Goal: Check status: Check status

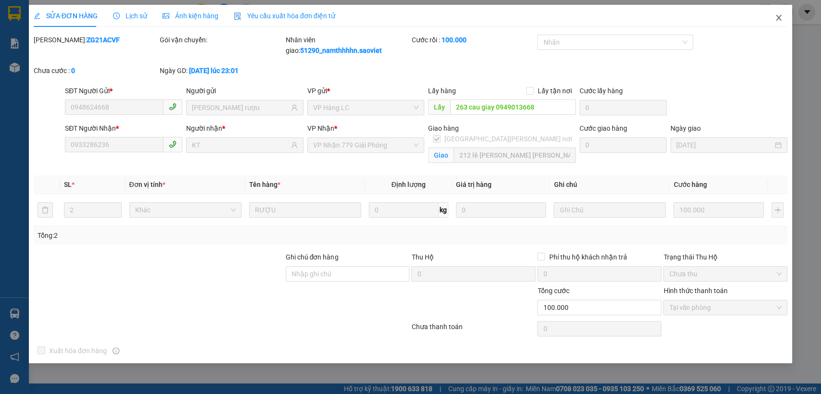
click at [777, 20] on icon "close" at bounding box center [779, 18] width 8 height 8
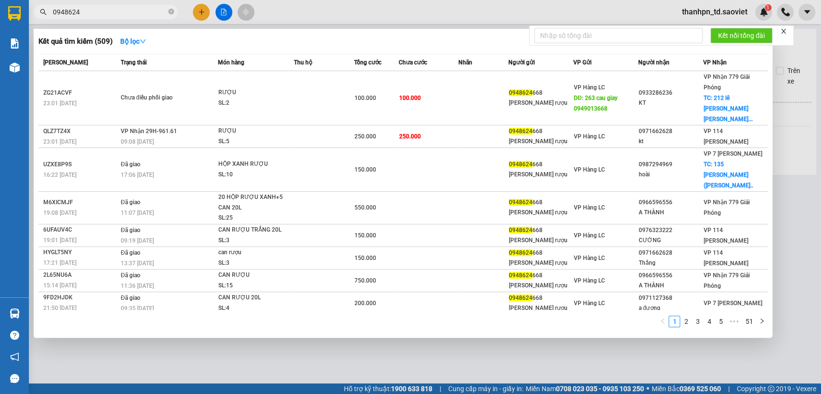
click at [91, 13] on input "0948624" at bounding box center [109, 12] width 113 height 11
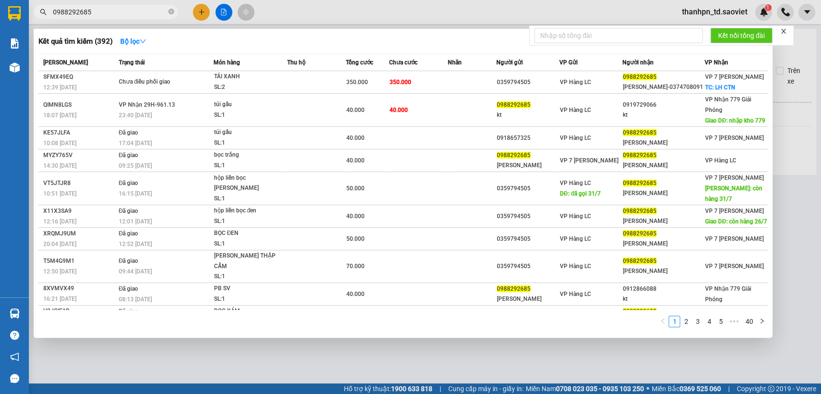
click at [91, 11] on input "0988292685" at bounding box center [109, 12] width 113 height 11
paste input "385319797"
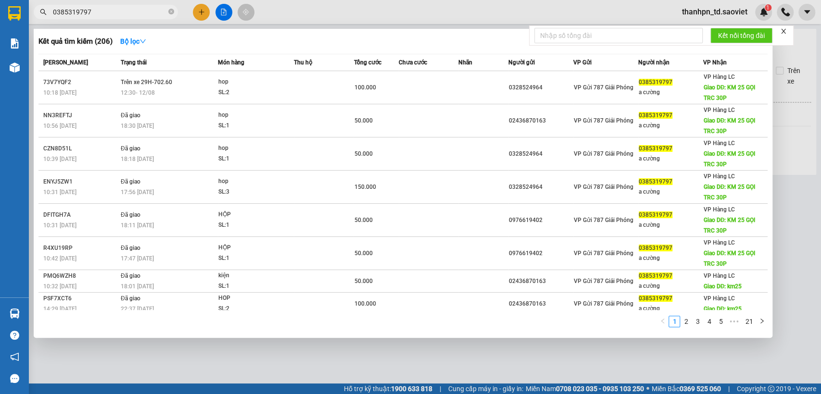
type input "0385319797"
